Goal: Task Accomplishment & Management: Manage account settings

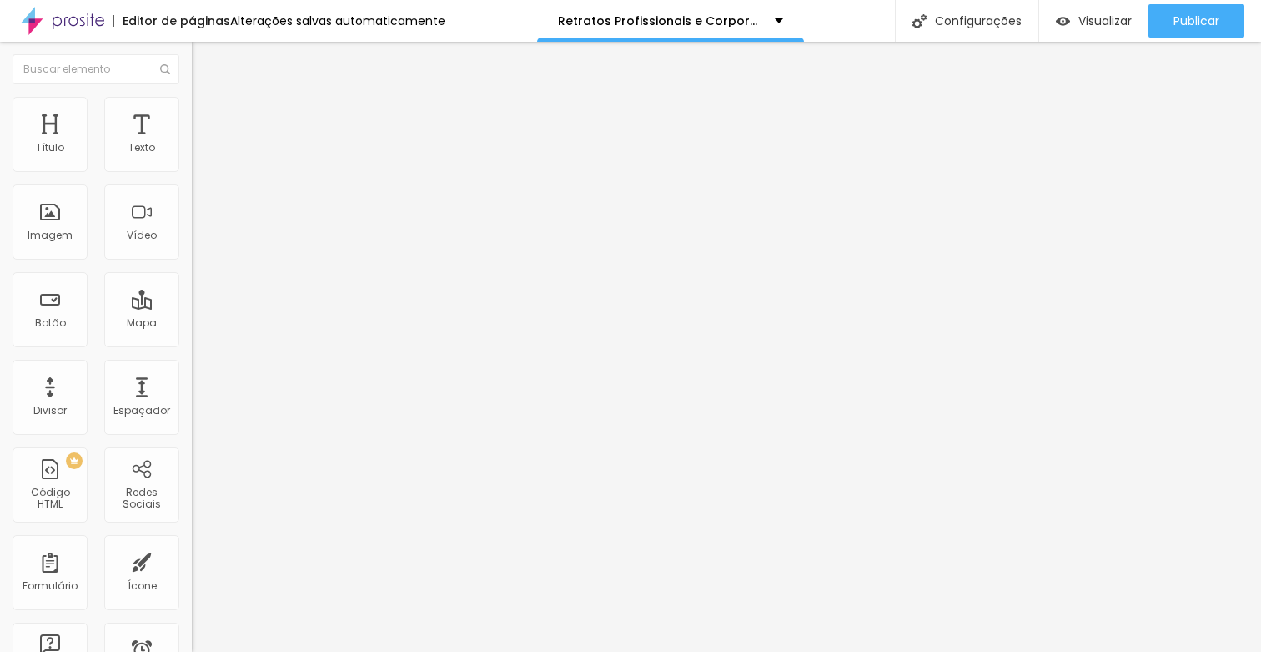
click at [192, 143] on span "Trocar imagem" at bounding box center [237, 136] width 91 height 14
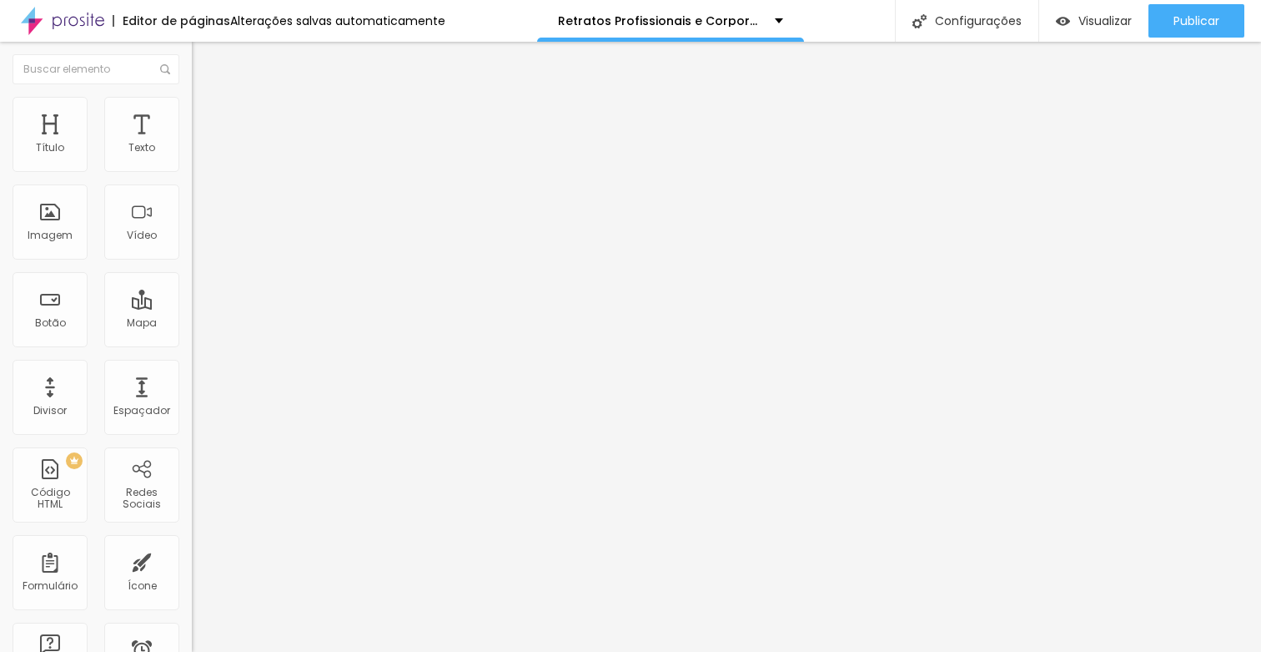
click at [192, 143] on span "Trocar imagem" at bounding box center [237, 136] width 91 height 14
click at [192, 142] on div "Trocar imagem" at bounding box center [288, 136] width 192 height 12
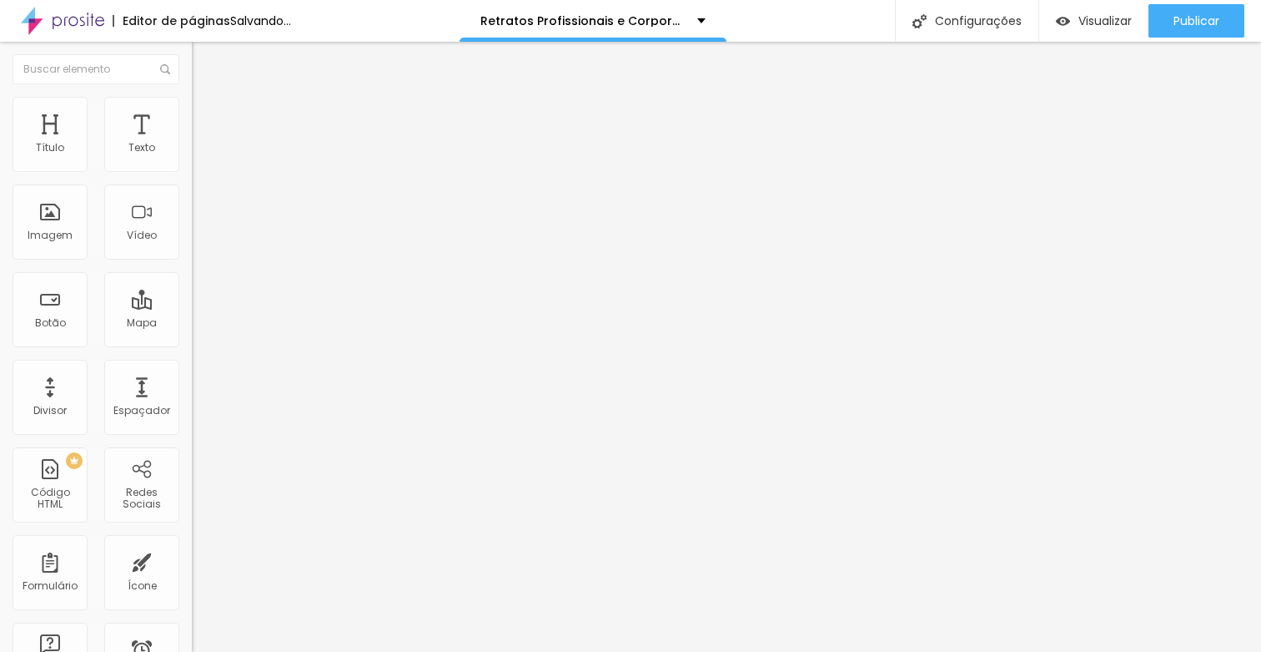
click at [192, 143] on span "Trocar imagem" at bounding box center [237, 136] width 91 height 14
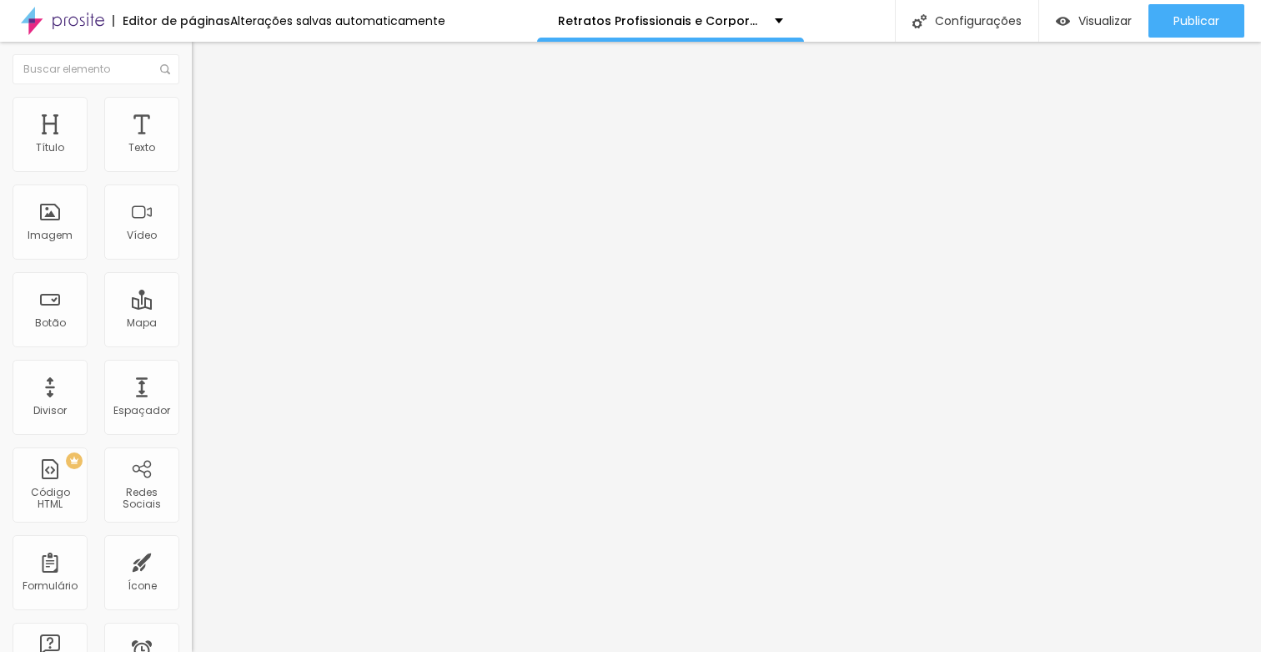
click at [192, 143] on span "Trocar imagem" at bounding box center [237, 136] width 91 height 14
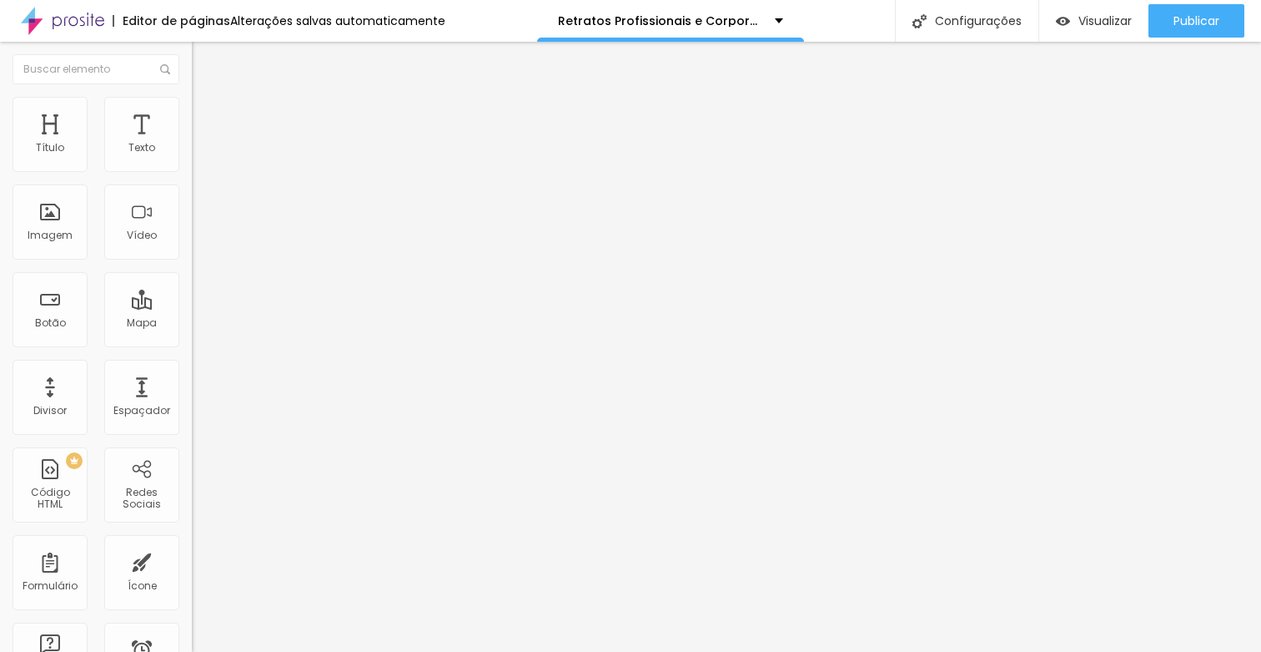
click at [192, 143] on span "Trocar imagem" at bounding box center [237, 136] width 91 height 14
drag, startPoint x: 764, startPoint y: 236, endPoint x: 787, endPoint y: 273, distance: 43.1
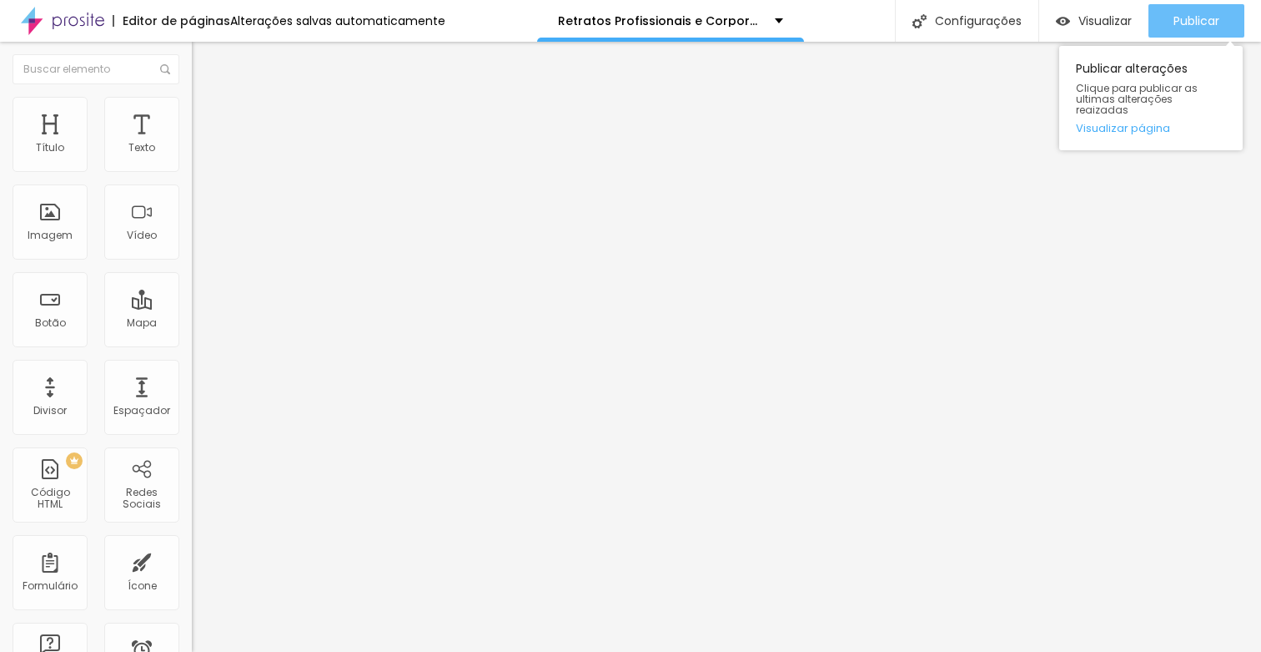
click at [932, 22] on span "Publicar" at bounding box center [1197, 20] width 46 height 13
